Goal: Information Seeking & Learning: Learn about a topic

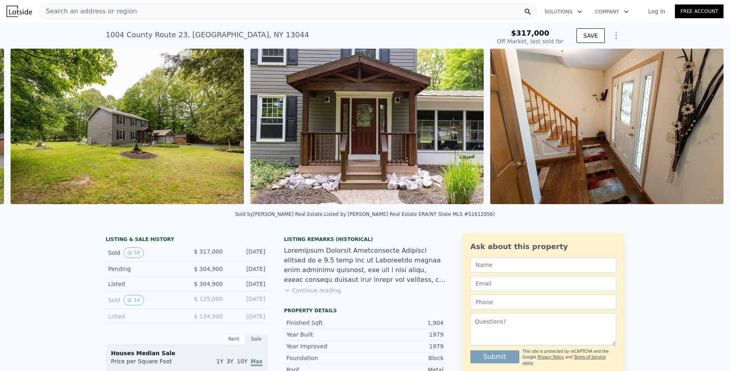
scroll to position [0, 851]
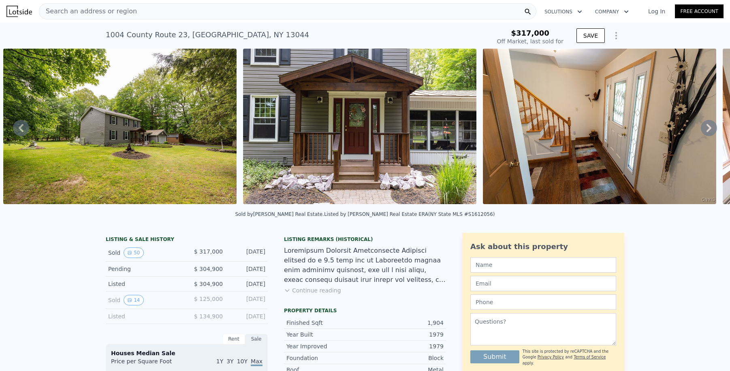
click at [617, 32] on icon "Show Options" at bounding box center [617, 36] width 10 height 10
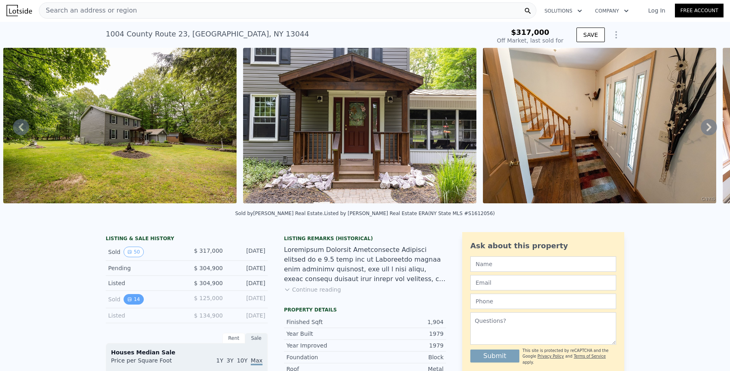
click at [125, 297] on button "14" at bounding box center [134, 299] width 20 height 11
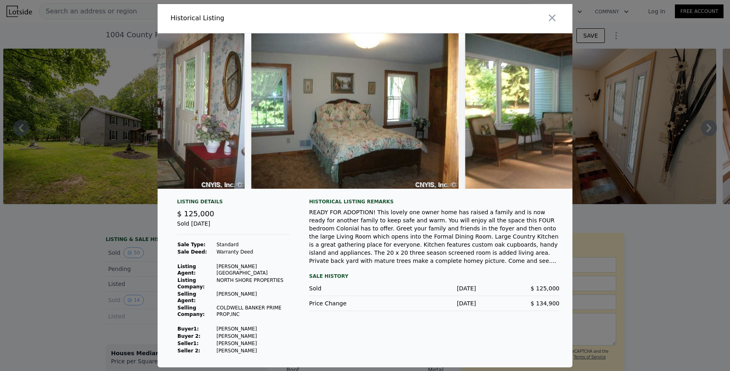
scroll to position [0, 2049]
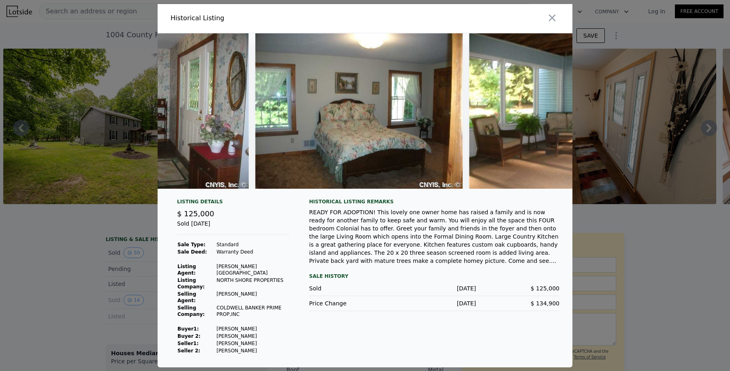
click at [361, 136] on img at bounding box center [359, 111] width 208 height 156
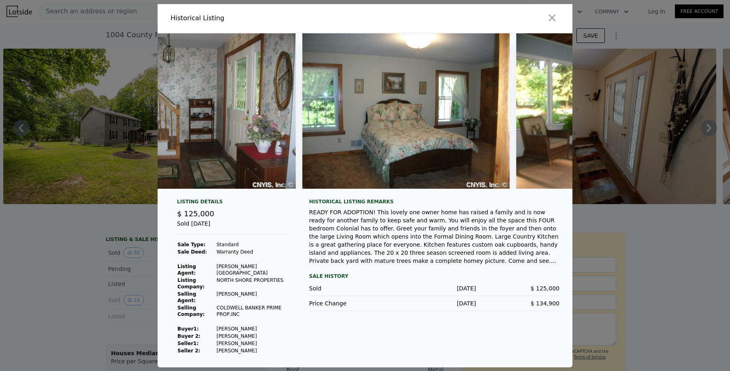
scroll to position [0, 2002]
click at [373, 136] on img at bounding box center [406, 111] width 208 height 156
click at [402, 112] on img at bounding box center [406, 111] width 208 height 156
click at [593, 247] on div at bounding box center [365, 185] width 730 height 371
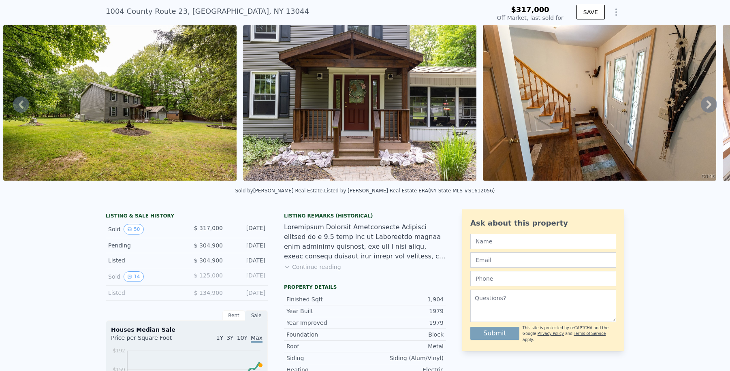
scroll to position [3, 0]
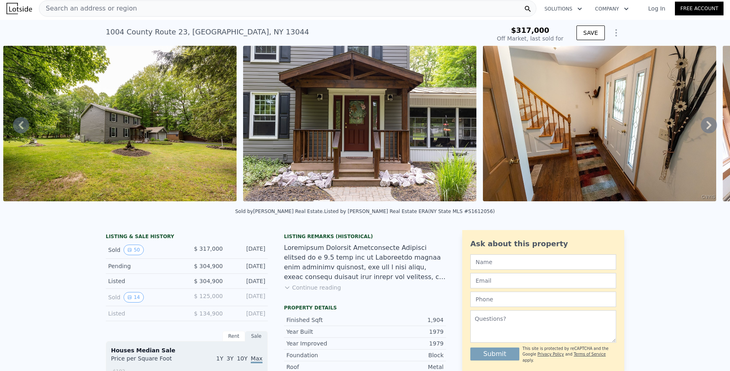
click at [305, 285] on button "Continue reading" at bounding box center [312, 288] width 57 height 8
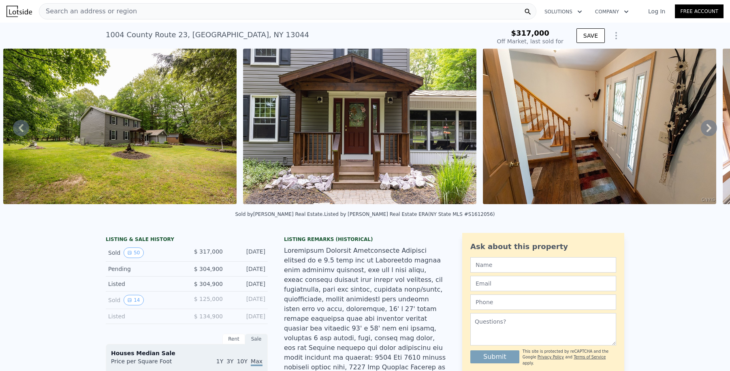
scroll to position [95, 0]
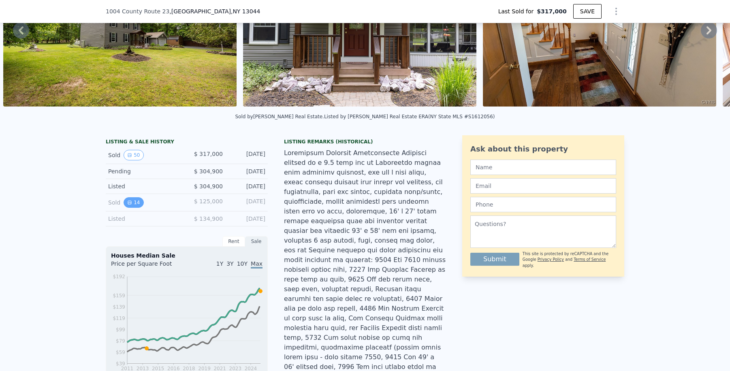
click at [137, 201] on button "14" at bounding box center [134, 202] width 20 height 11
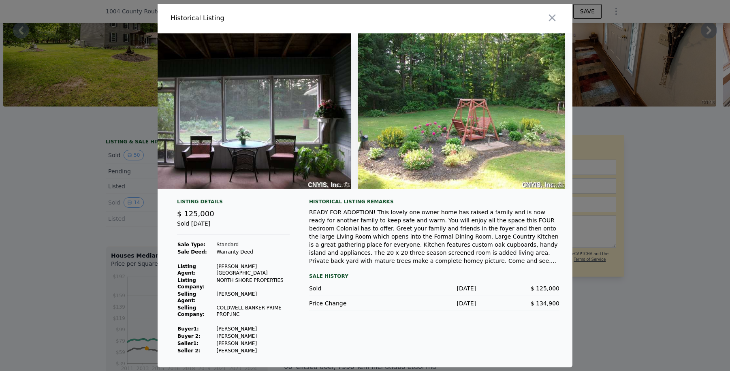
scroll to position [0, 2594]
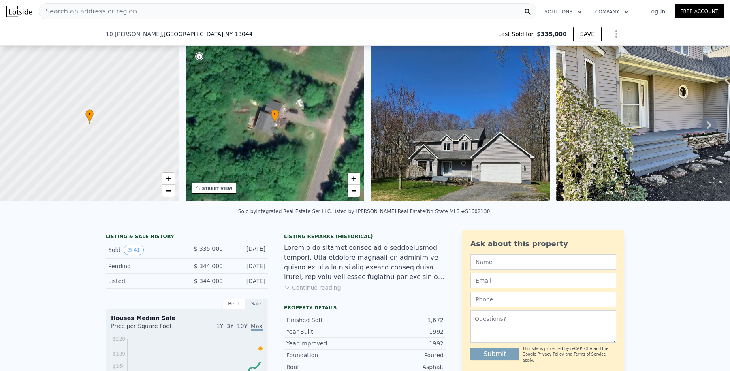
scroll to position [56, 0]
